Goal: Task Accomplishment & Management: Manage account settings

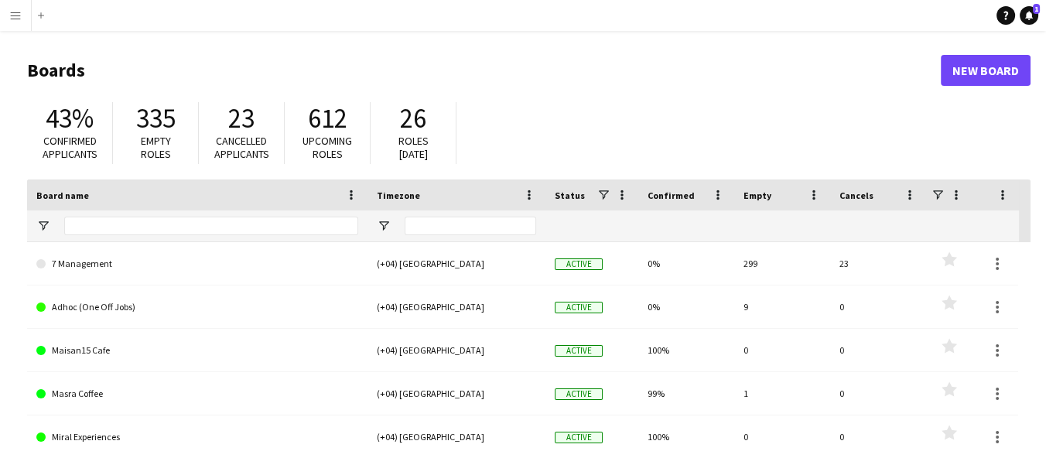
click at [13, 9] on button "Menu" at bounding box center [15, 15] width 31 height 31
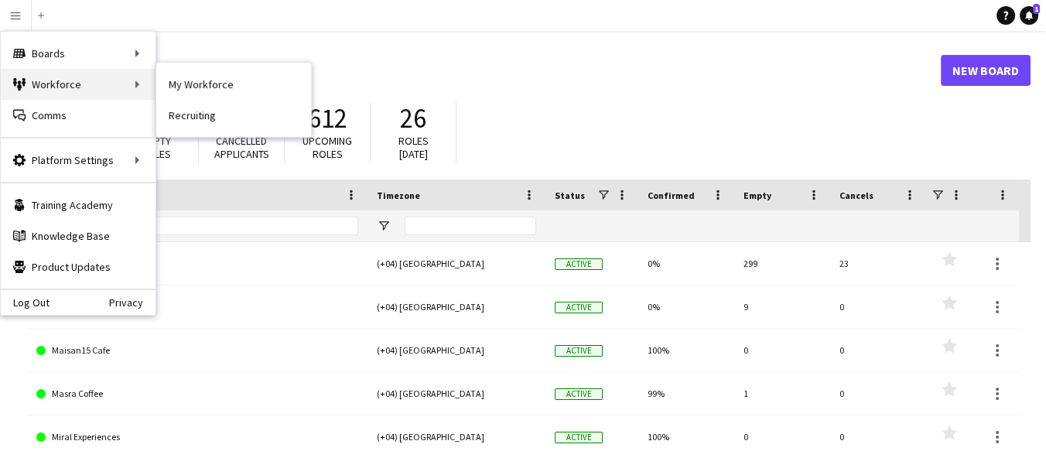
click at [70, 85] on div "Workforce Workforce" at bounding box center [78, 84] width 155 height 31
click at [142, 82] on div "Workforce Workforce" at bounding box center [78, 84] width 155 height 31
click at [186, 82] on link "My Workforce" at bounding box center [233, 84] width 155 height 31
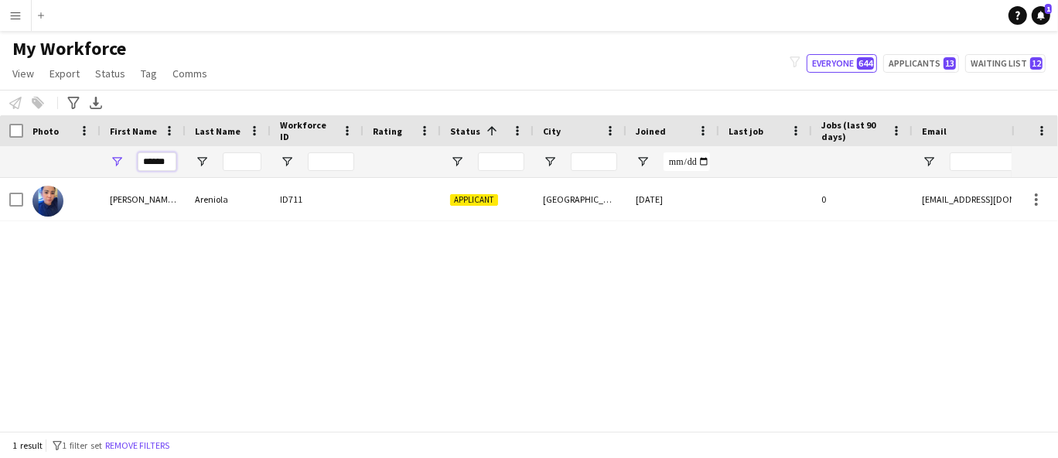
click at [167, 159] on input "******" at bounding box center [157, 161] width 39 height 19
drag, startPoint x: 173, startPoint y: 159, endPoint x: 74, endPoint y: 159, distance: 98.3
click at [74, 164] on div "******" at bounding box center [838, 161] width 1677 height 31
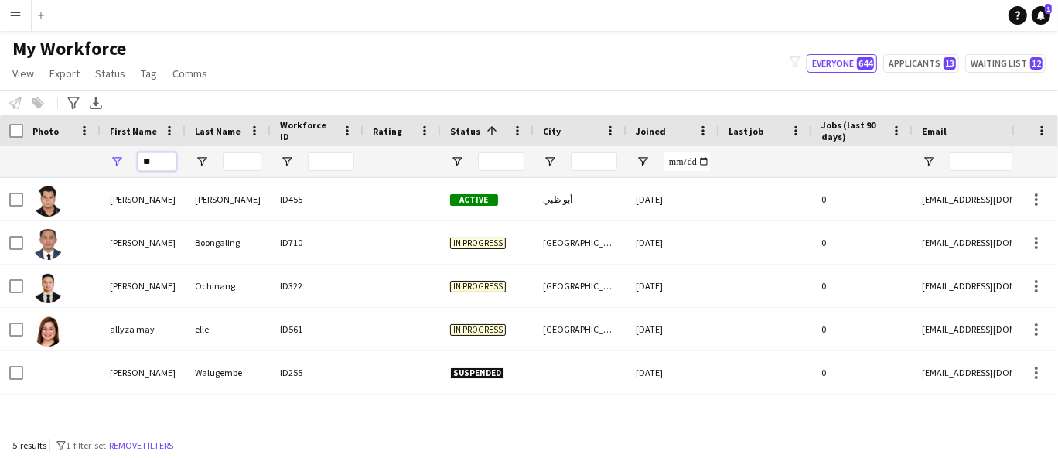
type input "*"
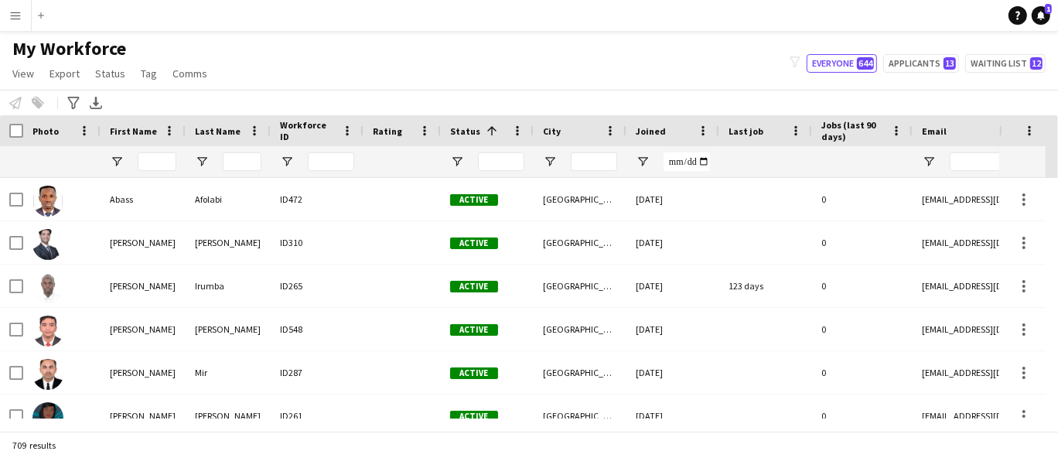
drag, startPoint x: 638, startPoint y: 40, endPoint x: 557, endPoint y: 70, distance: 85.9
click at [638, 39] on div "My Workforce View Views Default view New view Update view Delete view Edit name…" at bounding box center [529, 63] width 1058 height 53
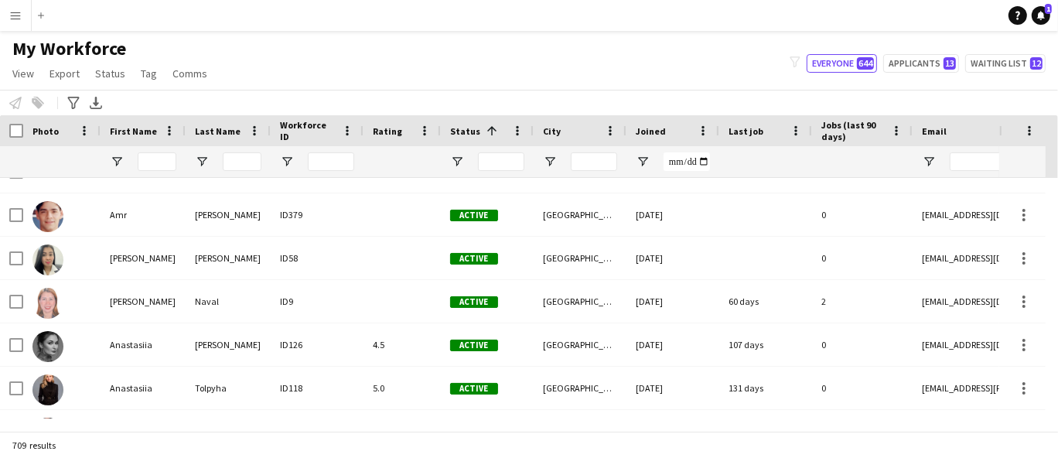
click at [151, 159] on div at bounding box center [157, 161] width 39 height 31
click at [162, 163] on input "First Name Filter Input" at bounding box center [157, 161] width 39 height 19
type input "*****"
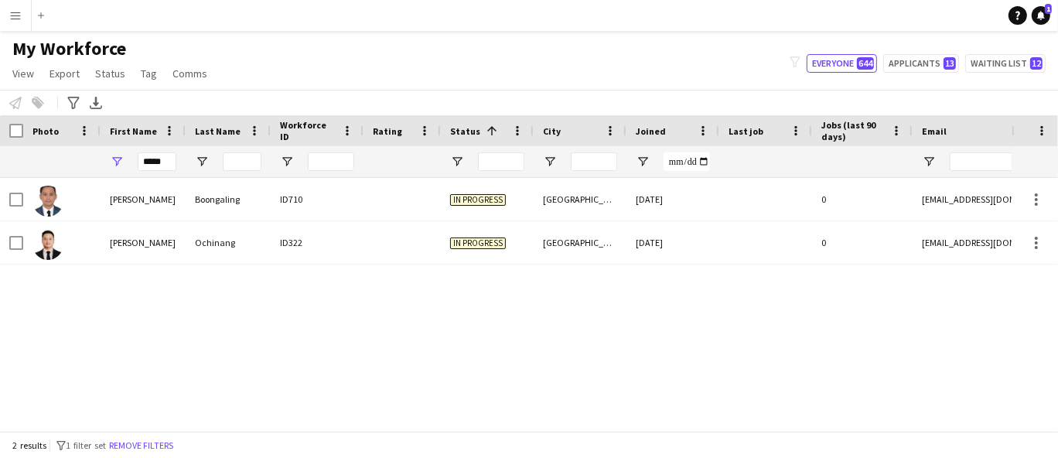
click at [984, 335] on div "[PERSON_NAME] ID322 In progress [GEOGRAPHIC_DATA] [DATE] 0 [EMAIL_ADDRESS][DOMA…" at bounding box center [506, 298] width 1012 height 241
click at [859, 54] on button "Everyone 644" at bounding box center [842, 63] width 70 height 19
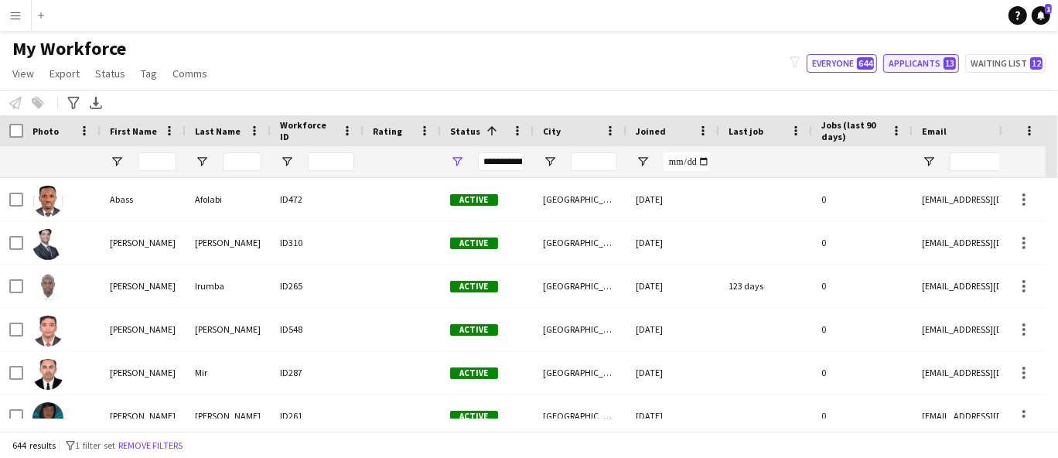
click at [911, 65] on button "Applicants 13" at bounding box center [922, 63] width 76 height 19
type input "**********"
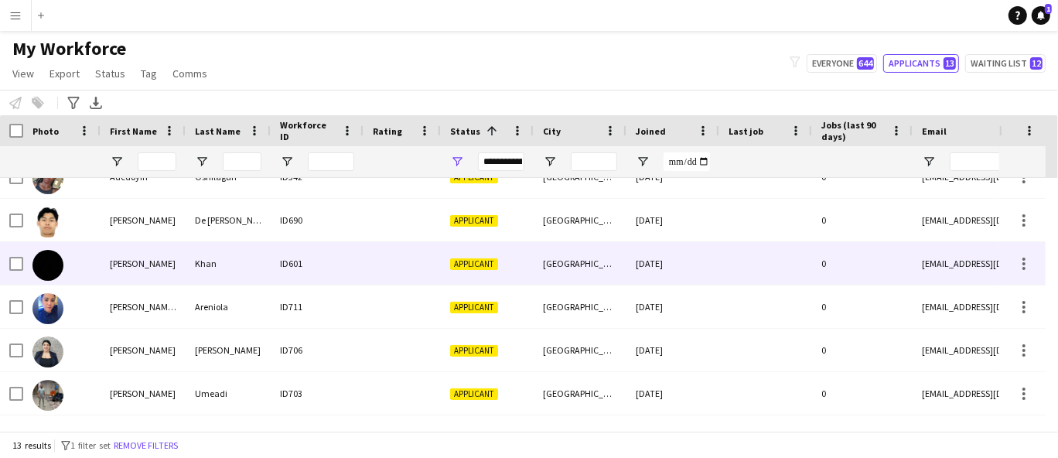
scroll to position [86, 0]
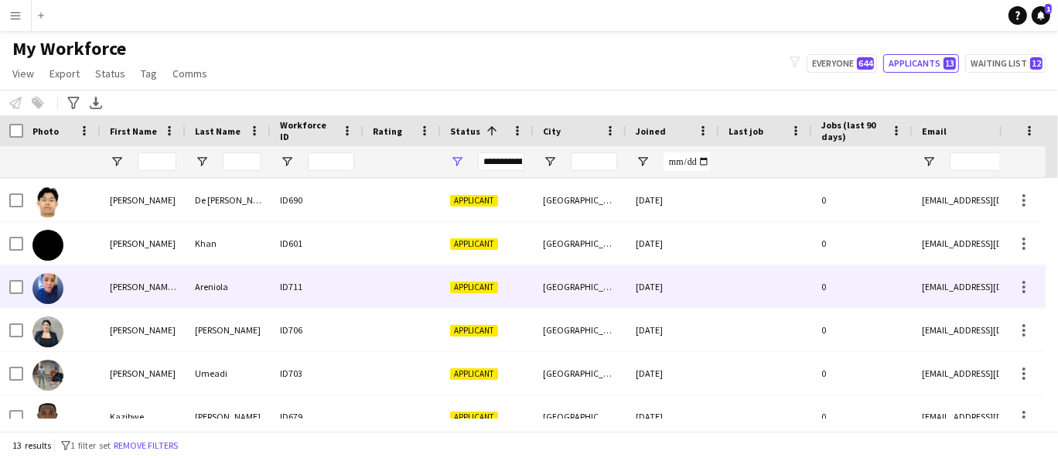
click at [716, 283] on div "[DATE]" at bounding box center [673, 286] width 93 height 43
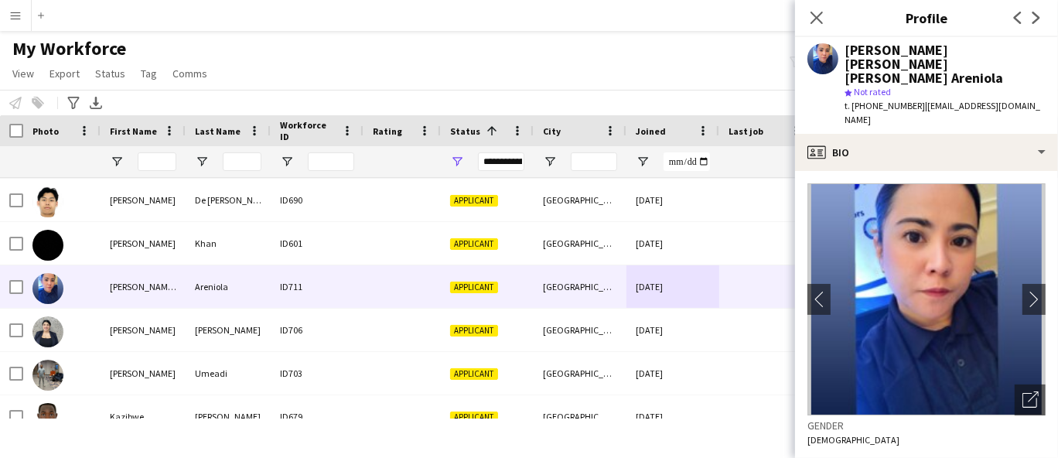
click at [632, 60] on div "My Workforce View Views Default view New view Update view Delete view Edit name…" at bounding box center [529, 63] width 1058 height 53
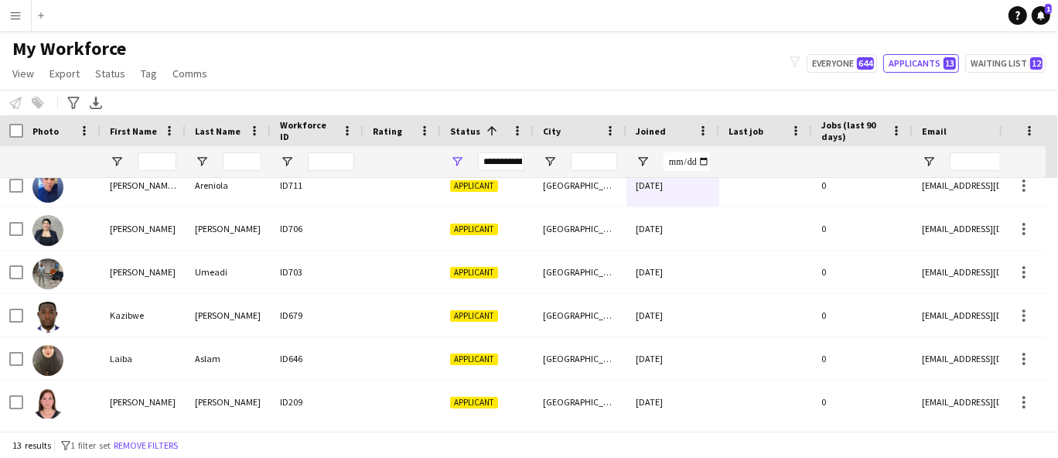
scroll to position [322, 0]
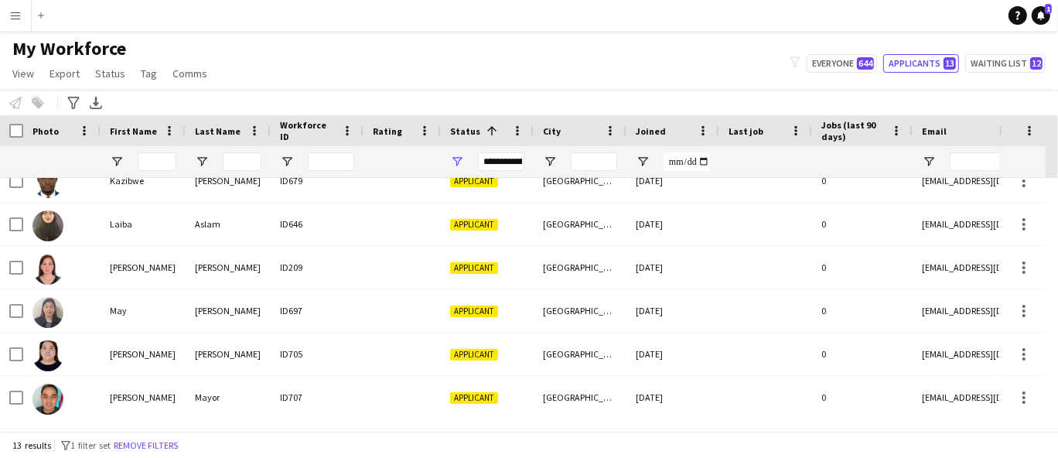
click at [339, 100] on div "Notify workforce Add to tag Select at least one crew to tag him or her. Advance…" at bounding box center [529, 103] width 1058 height 26
click at [135, 159] on div at bounding box center [143, 161] width 85 height 31
click at [157, 160] on input "First Name Filter Input" at bounding box center [157, 161] width 39 height 19
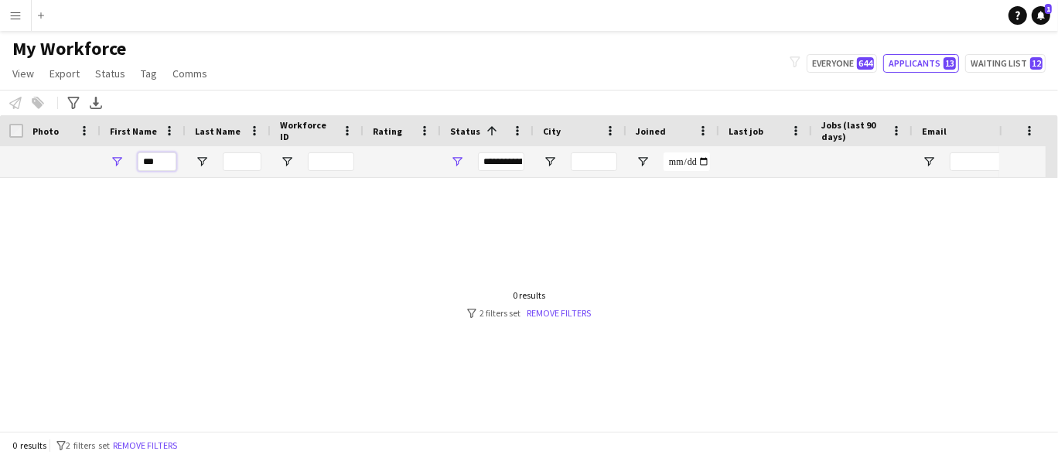
scroll to position [0, 0]
type input "***"
click at [498, 159] on div "**********" at bounding box center [501, 161] width 46 height 19
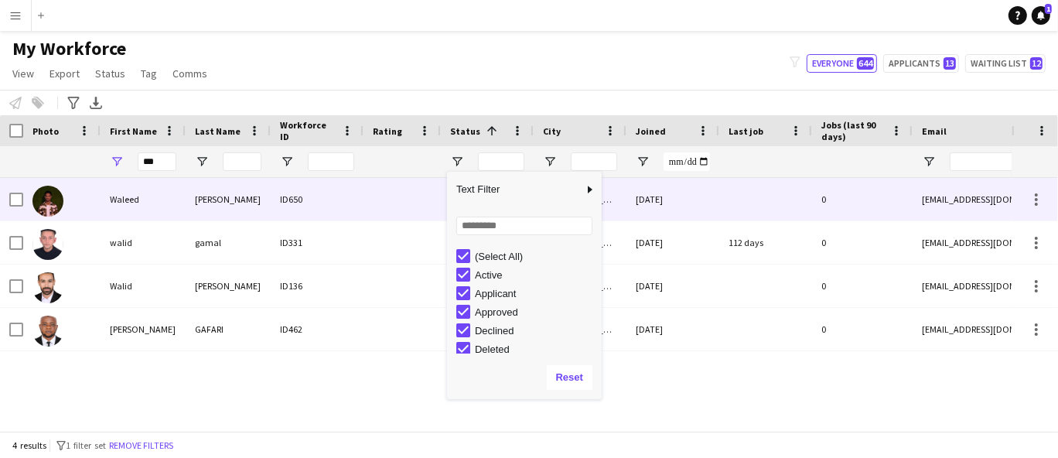
click at [190, 198] on div "[PERSON_NAME]" at bounding box center [228, 199] width 85 height 43
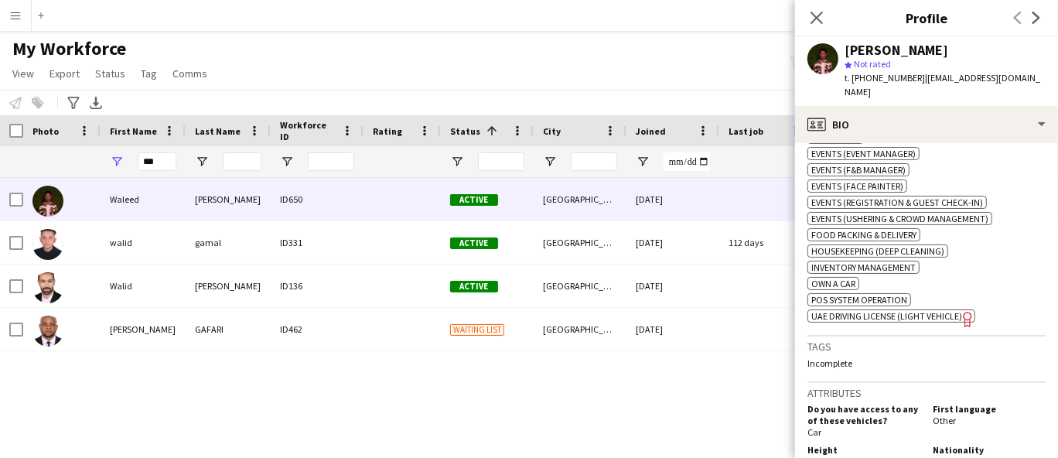
scroll to position [946, 0]
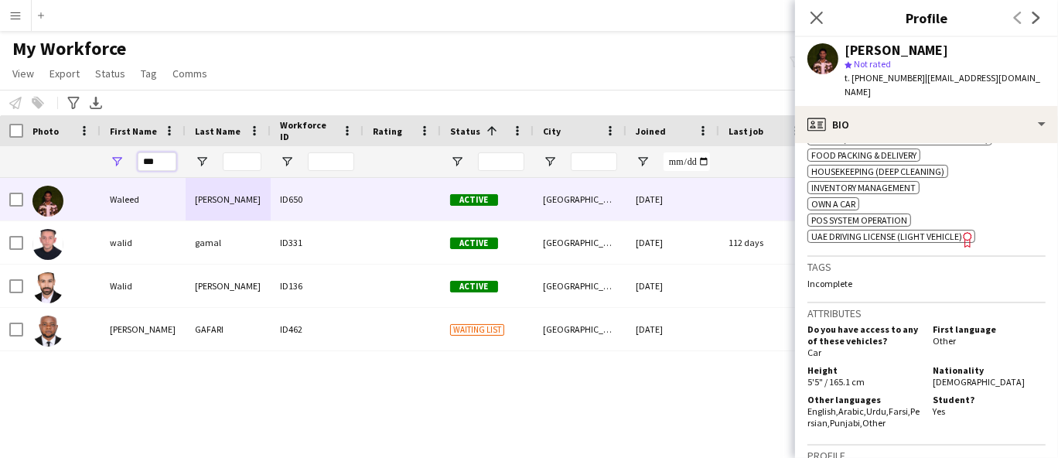
click at [169, 159] on input "***" at bounding box center [157, 161] width 39 height 19
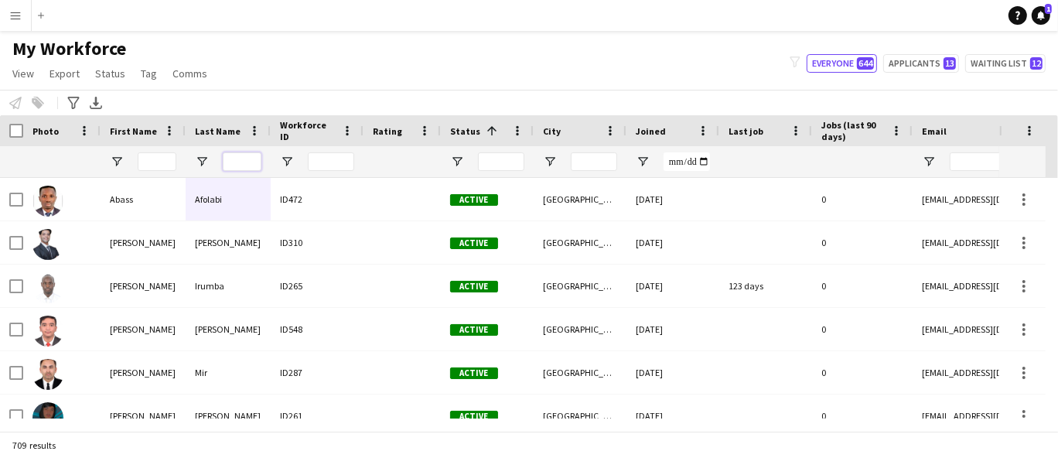
click at [240, 154] on input "Last Name Filter Input" at bounding box center [242, 161] width 39 height 19
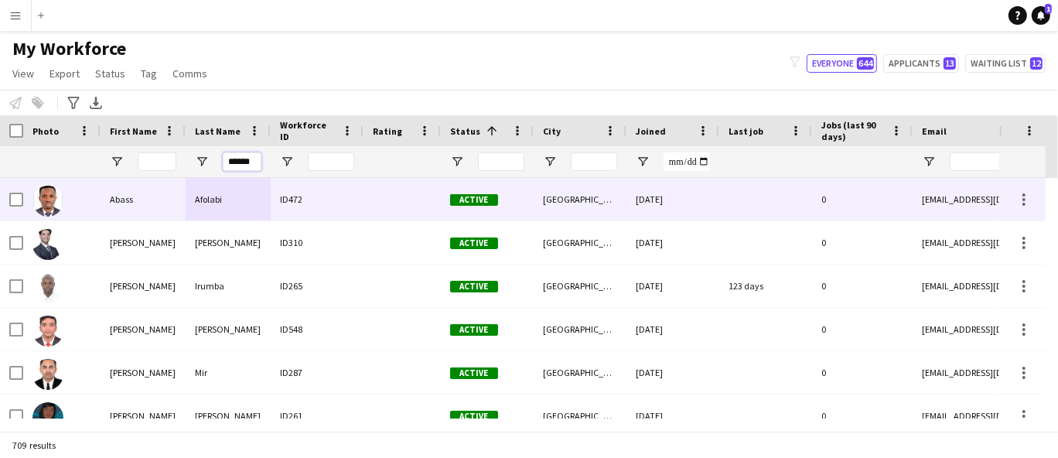
type input "******"
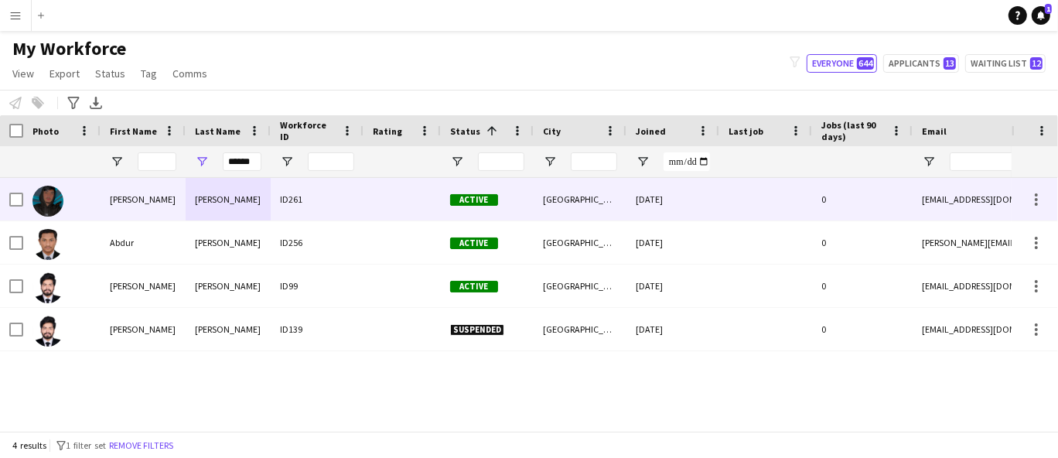
click at [498, 202] on div "Active" at bounding box center [487, 199] width 93 height 43
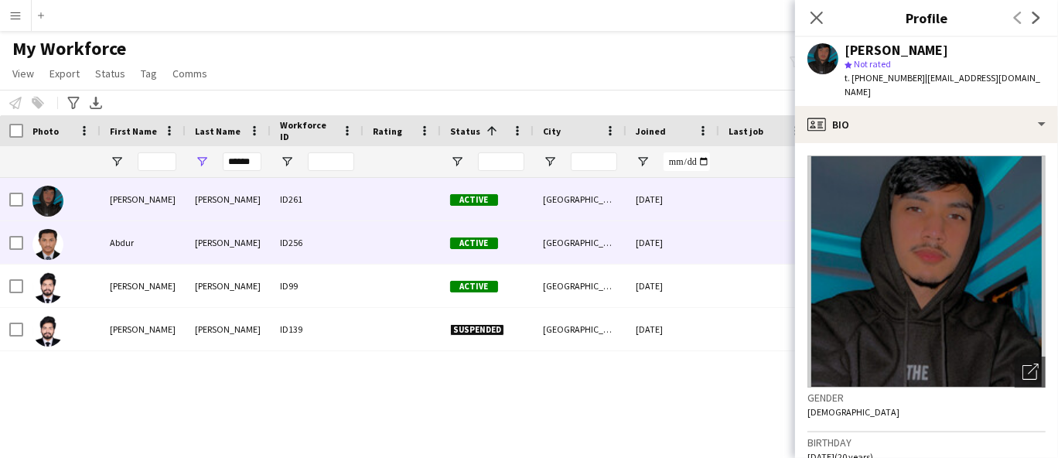
click at [379, 239] on div at bounding box center [402, 242] width 77 height 43
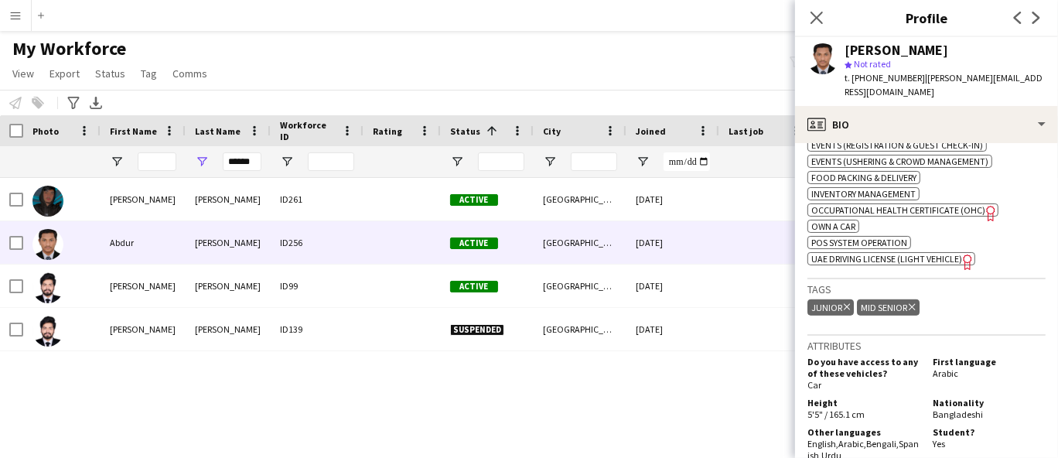
scroll to position [687, 0]
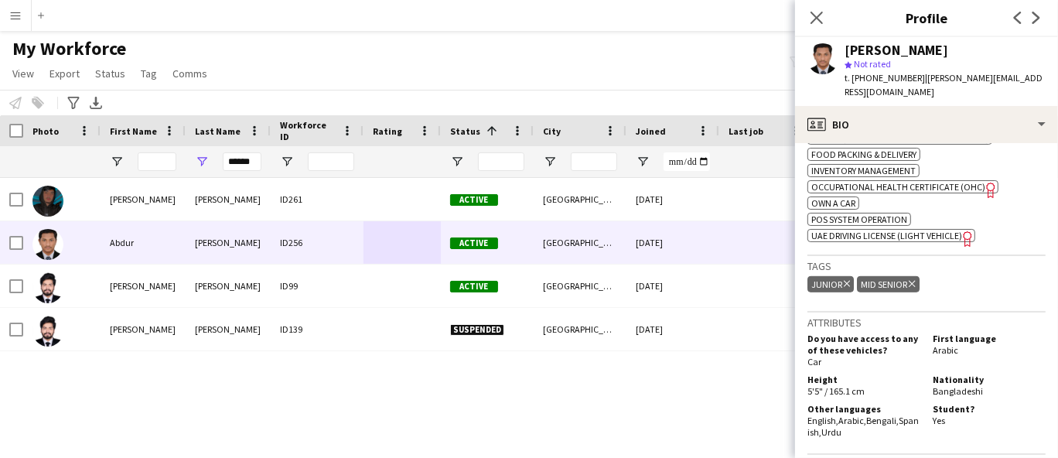
drag, startPoint x: 111, startPoint y: 353, endPoint x: 115, endPoint y: 364, distance: 11.5
click at [113, 356] on div "[PERSON_NAME] ID261 Active [GEOGRAPHIC_DATA] [DATE] 0 [EMAIL_ADDRESS][DOMAIN_NA…" at bounding box center [506, 298] width 1012 height 241
drag, startPoint x: 549, startPoint y: 42, endPoint x: 285, endPoint y: 140, distance: 282.3
click at [548, 43] on div "My Workforce View Views Default view New view Update view Delete view Edit name…" at bounding box center [529, 63] width 1058 height 53
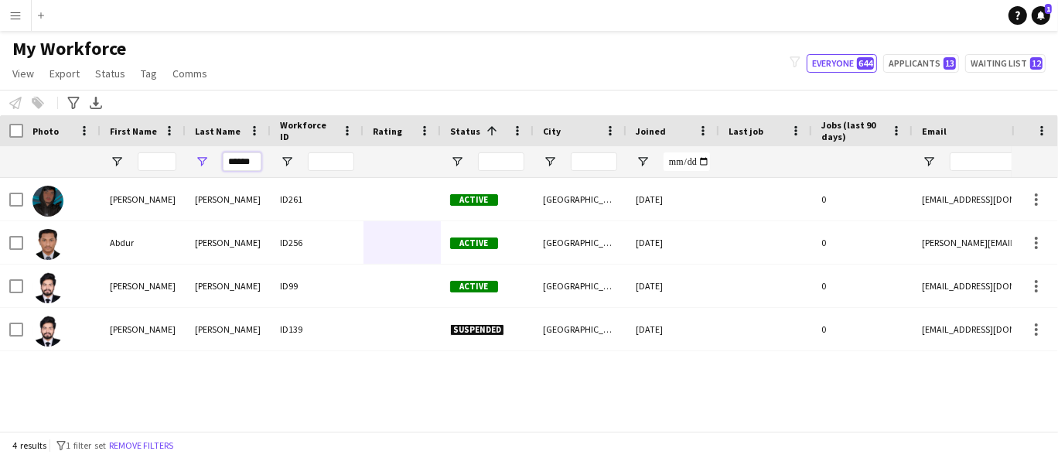
click at [238, 165] on input "******" at bounding box center [242, 161] width 39 height 19
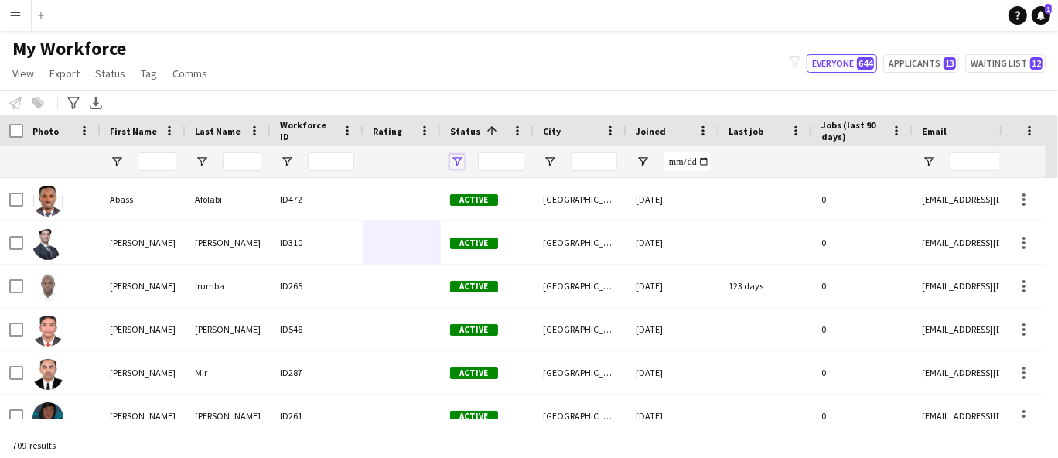
click at [451, 161] on span "Open Filter Menu" at bounding box center [457, 162] width 14 height 14
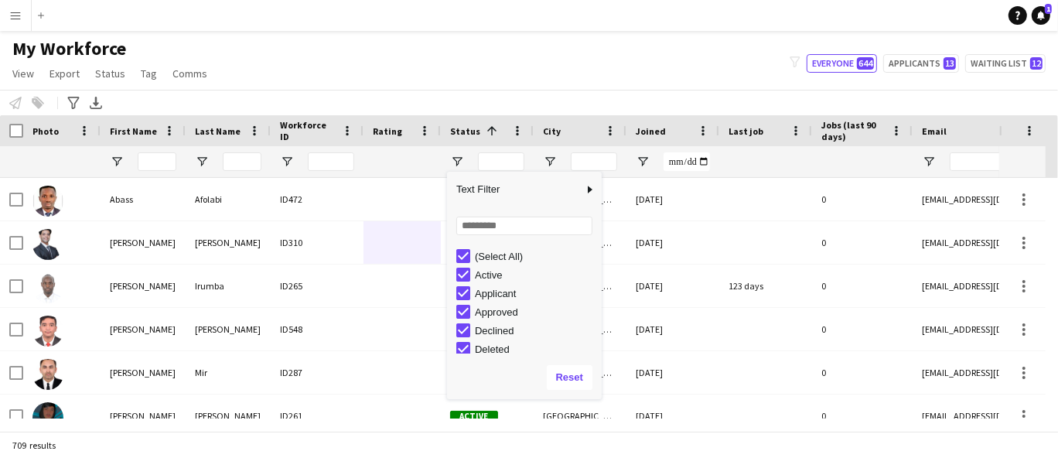
click at [470, 249] on div "(Select All)" at bounding box center [529, 256] width 145 height 19
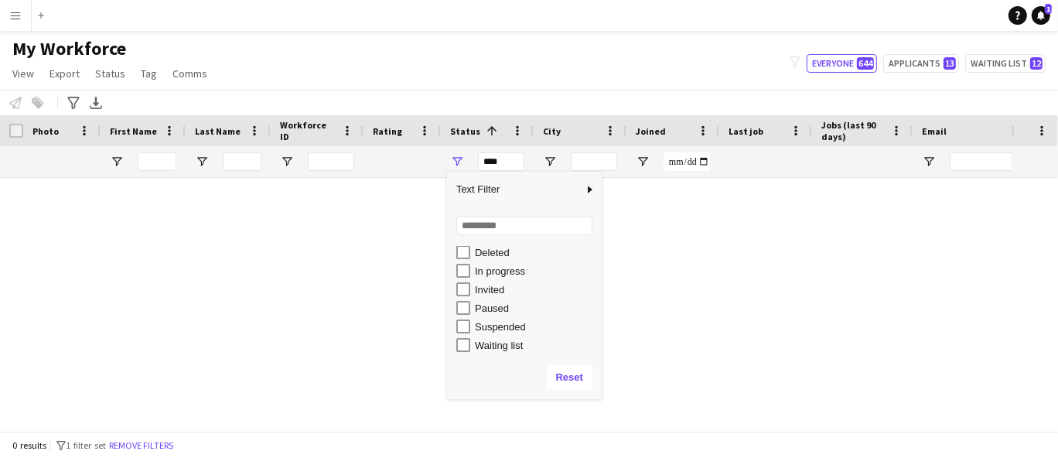
scroll to position [97, 0]
click at [503, 265] on div "In progress" at bounding box center [536, 271] width 122 height 12
type input "**********"
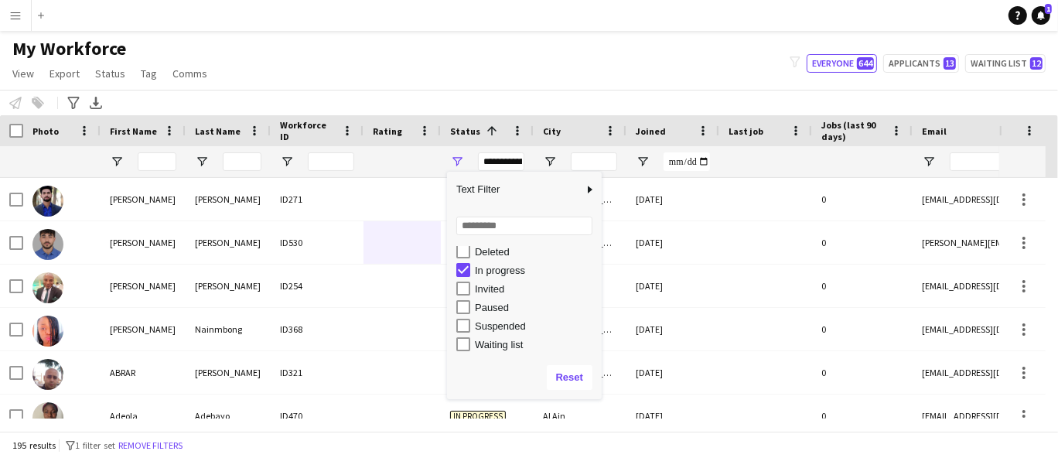
click at [393, 57] on div "My Workforce View Views Default view New view Update view Delete view Edit name…" at bounding box center [529, 63] width 1058 height 53
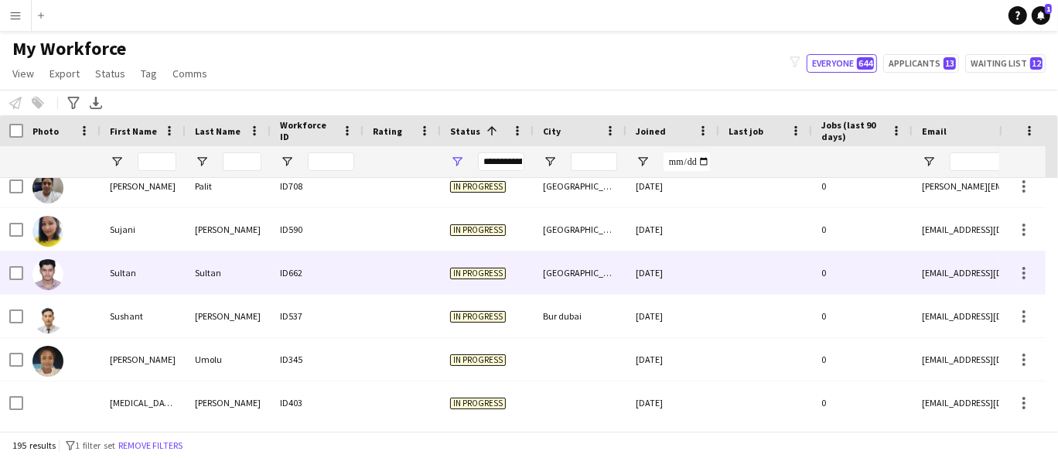
scroll to position [7864, 0]
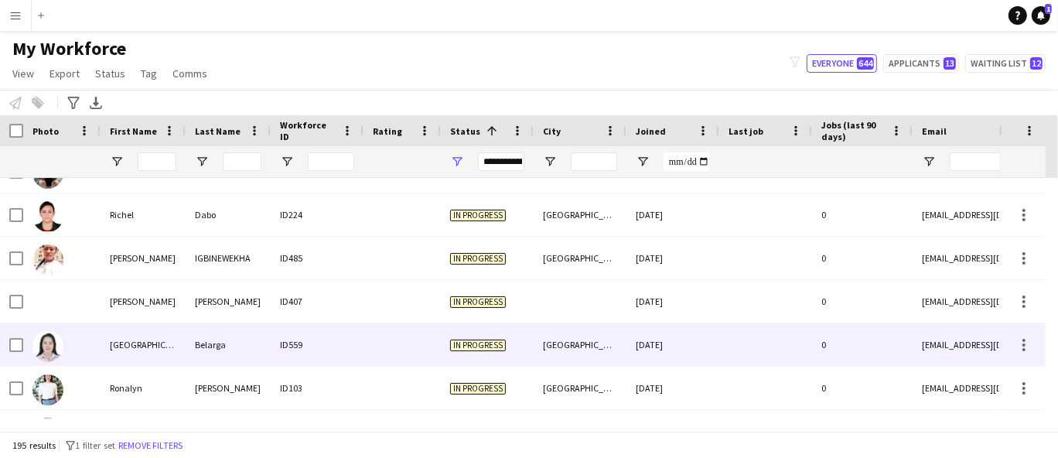
click at [171, 335] on div "[GEOGRAPHIC_DATA]" at bounding box center [143, 344] width 85 height 43
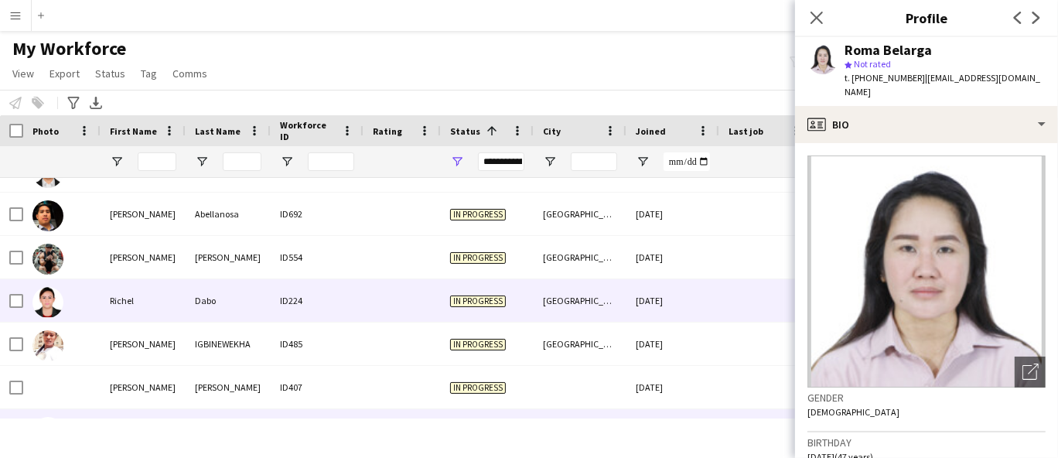
click at [192, 300] on div "Dabo" at bounding box center [228, 300] width 85 height 43
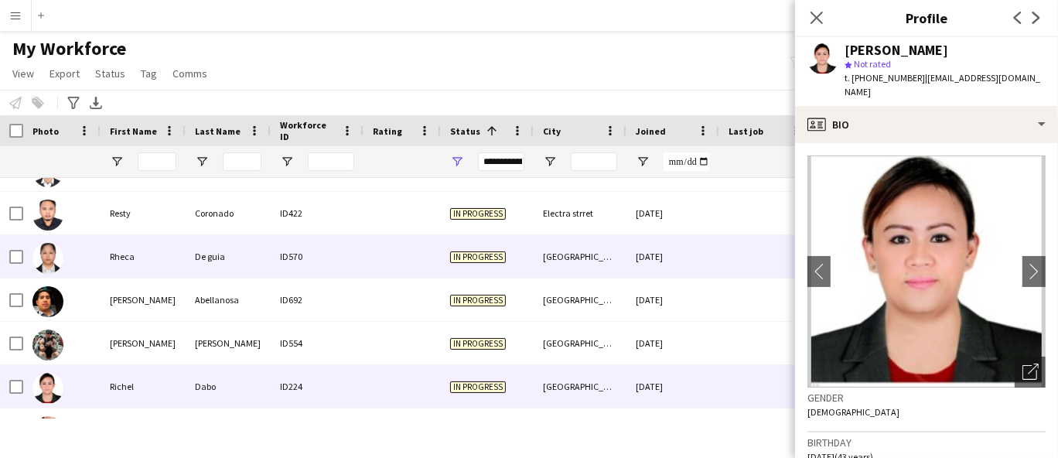
scroll to position [6746, 0]
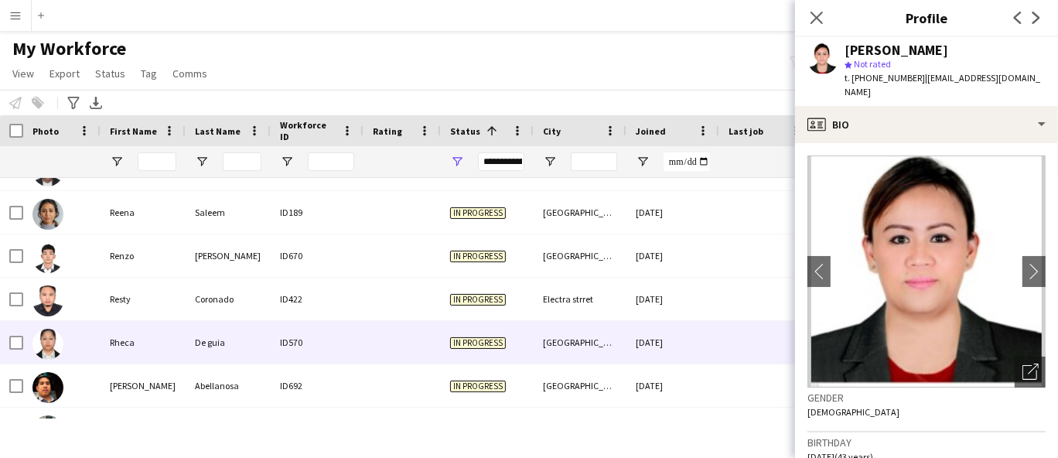
click at [128, 354] on div "Rheca" at bounding box center [143, 342] width 85 height 43
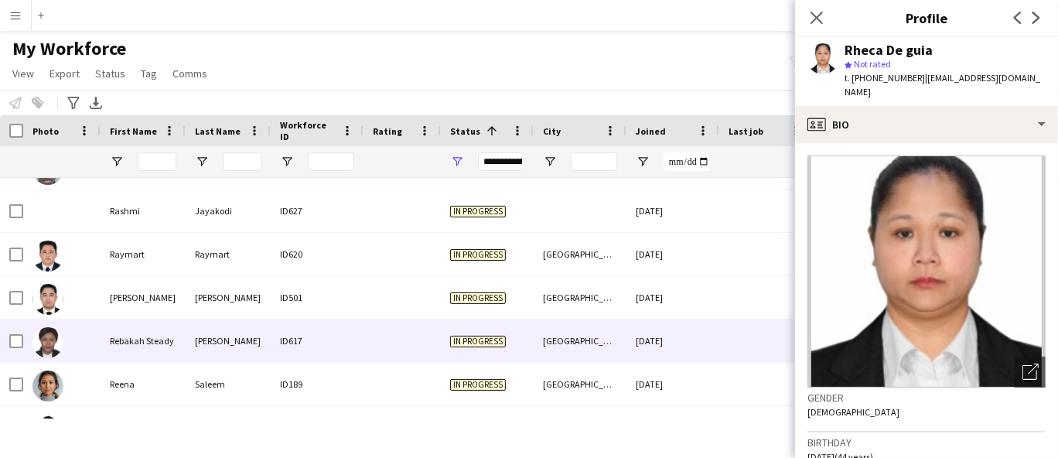
scroll to position [6574, 0]
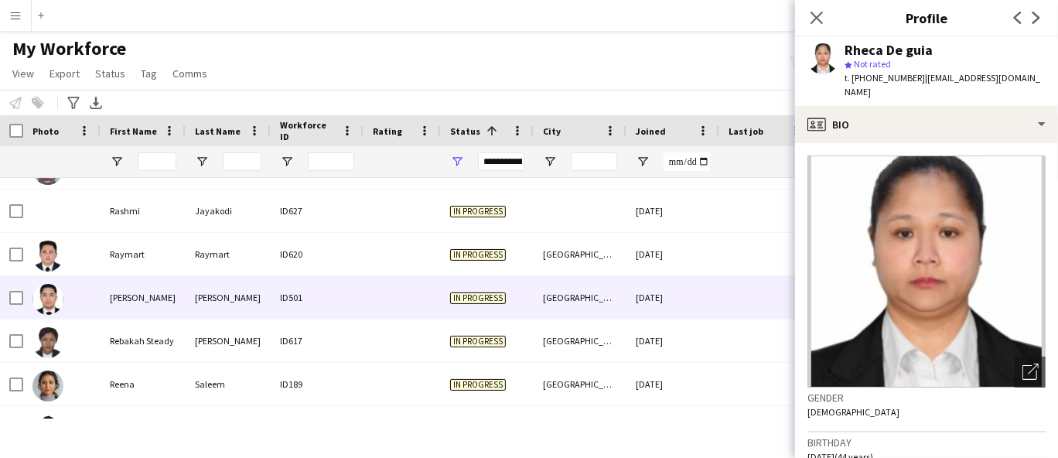
click at [248, 299] on div "[PERSON_NAME]" at bounding box center [228, 297] width 85 height 43
